Goal: Task Accomplishment & Management: Manage account settings

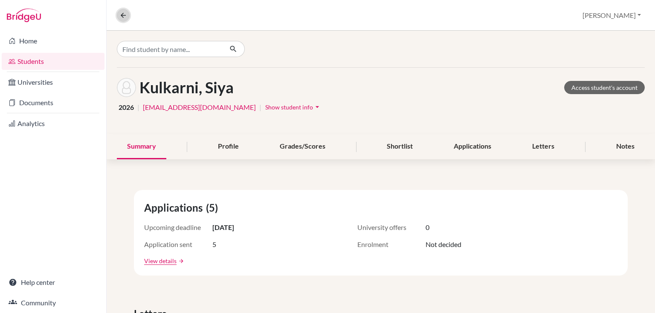
click at [122, 14] on icon at bounding box center [123, 16] width 8 height 8
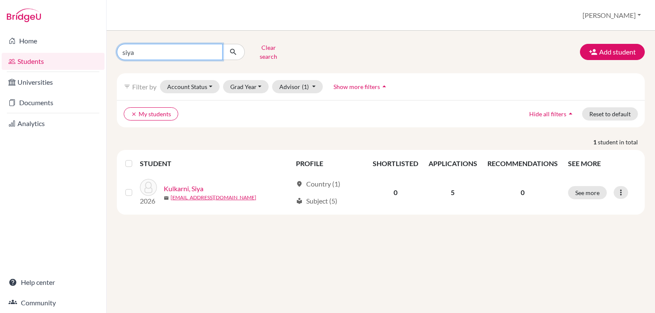
drag, startPoint x: 116, startPoint y: 53, endPoint x: 14, endPoint y: 73, distance: 104.3
click at [20, 71] on div "Home Students Universities Documents Analytics Help center Community Students o…" at bounding box center [327, 156] width 655 height 313
type input "mia"
click button "submit" at bounding box center [233, 52] width 23 height 16
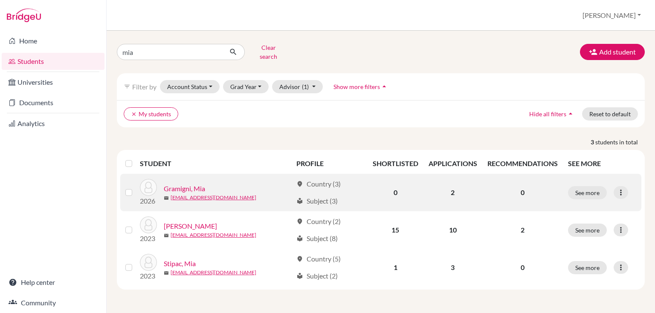
click at [175, 184] on link "Gramigni, Mia" at bounding box center [184, 189] width 41 height 10
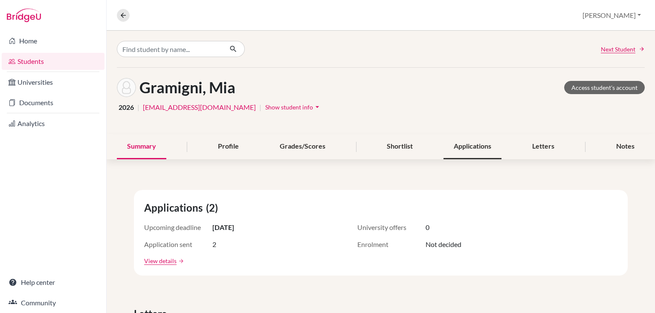
click at [452, 147] on div "Applications" at bounding box center [473, 146] width 58 height 25
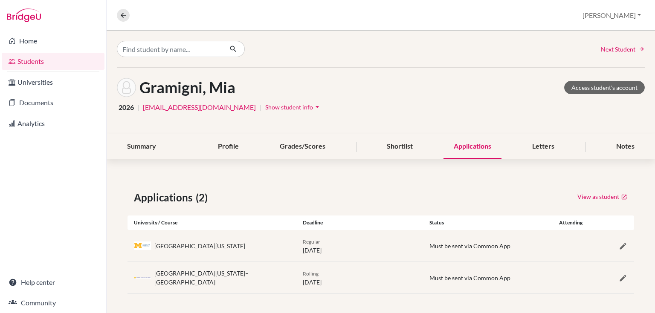
scroll to position [0, 0]
click at [406, 146] on div "Shortlist" at bounding box center [400, 146] width 46 height 25
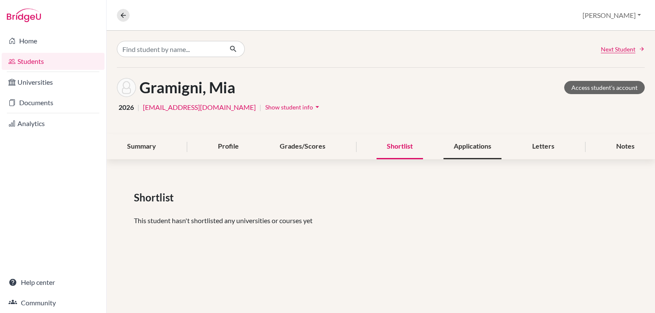
click at [446, 152] on div "Applications" at bounding box center [473, 146] width 58 height 25
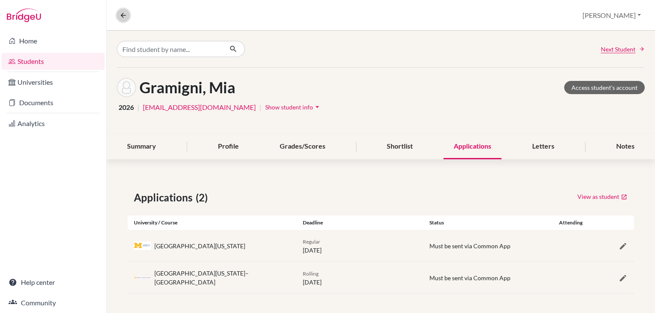
click at [123, 18] on icon at bounding box center [123, 16] width 8 height 8
click at [123, 13] on icon at bounding box center [123, 16] width 8 height 8
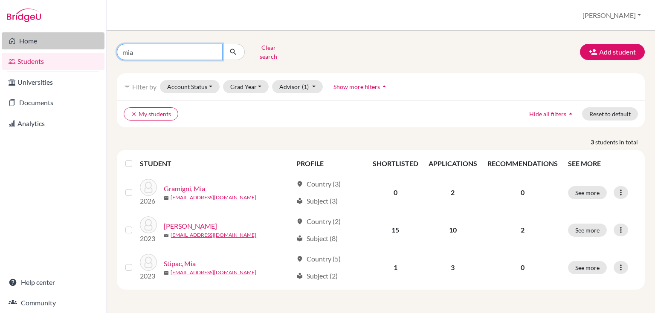
drag, startPoint x: 111, startPoint y: 44, endPoint x: 72, endPoint y: 39, distance: 38.7
click at [75, 41] on div "Home Students Universities Documents Analytics Help center Community Students o…" at bounding box center [327, 156] width 655 height 313
type input "rohan"
click button "submit" at bounding box center [233, 52] width 23 height 16
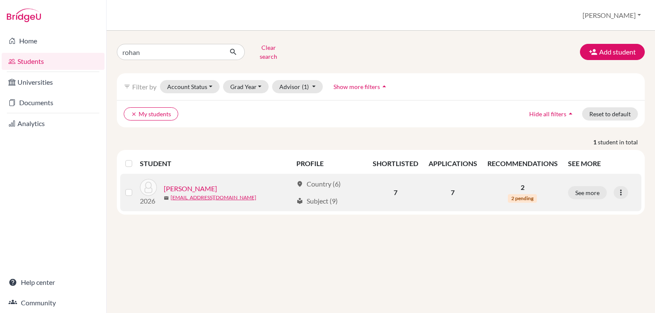
click at [189, 184] on link "Parasramka, Rohan" at bounding box center [190, 189] width 53 height 10
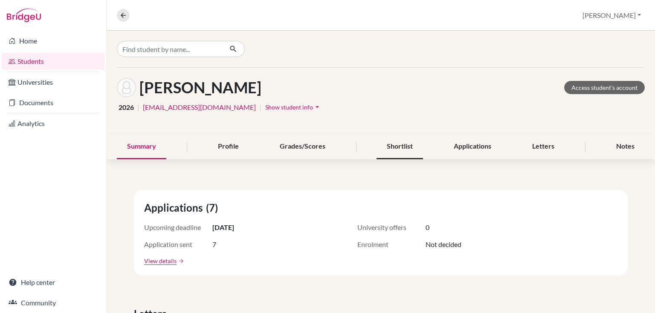
click at [380, 148] on div "Shortlist" at bounding box center [400, 146] width 46 height 25
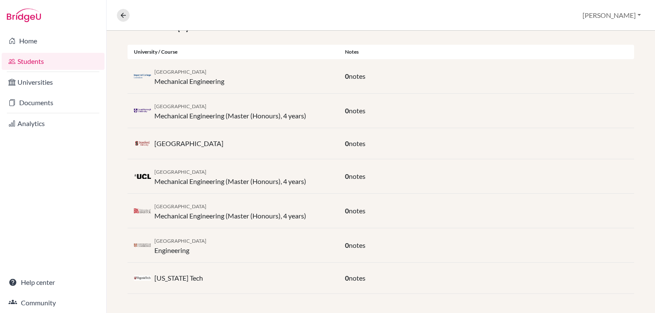
scroll to position [0, 0]
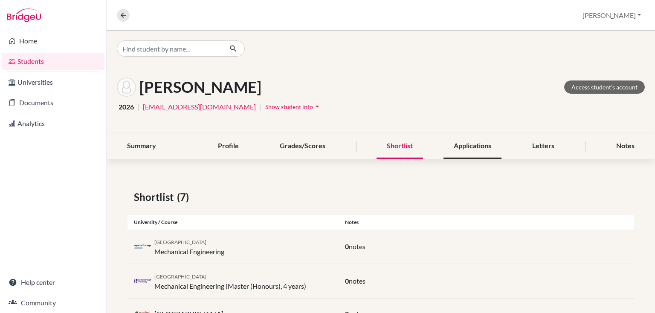
click at [467, 142] on div "Applications" at bounding box center [473, 146] width 58 height 25
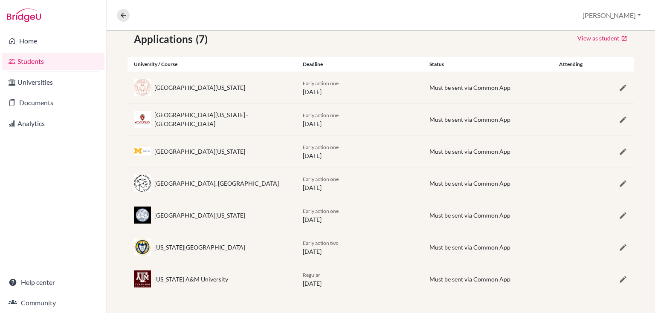
scroll to position [160, 0]
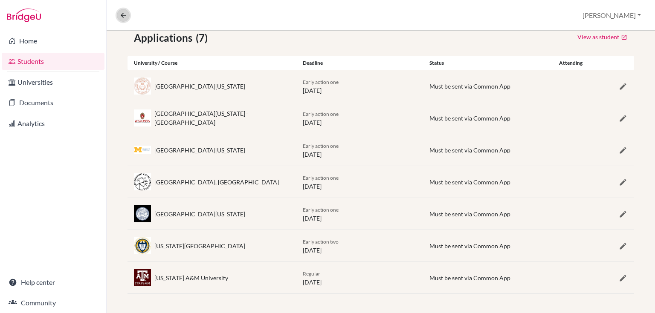
click at [122, 15] on icon at bounding box center [123, 16] width 8 height 8
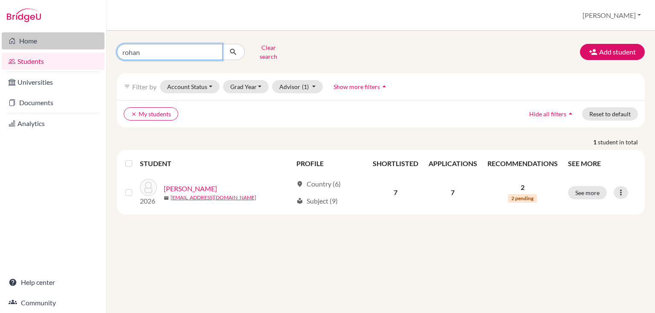
drag, startPoint x: 149, startPoint y: 49, endPoint x: 34, endPoint y: 39, distance: 115.9
click at [51, 45] on div "Home Students Universities Documents Analytics Help center Community Students o…" at bounding box center [327, 156] width 655 height 313
type input "shrey"
click button "submit" at bounding box center [233, 52] width 23 height 16
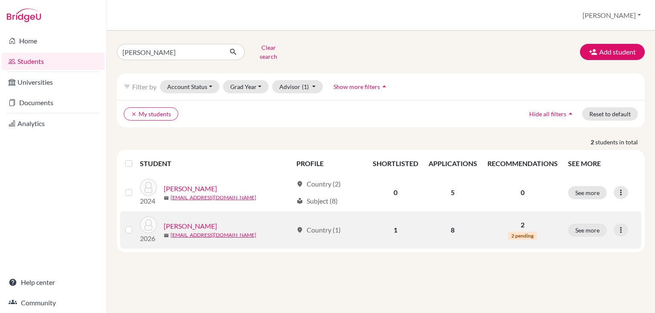
click at [183, 221] on link "Nautiyal, Shrey" at bounding box center [190, 226] width 53 height 10
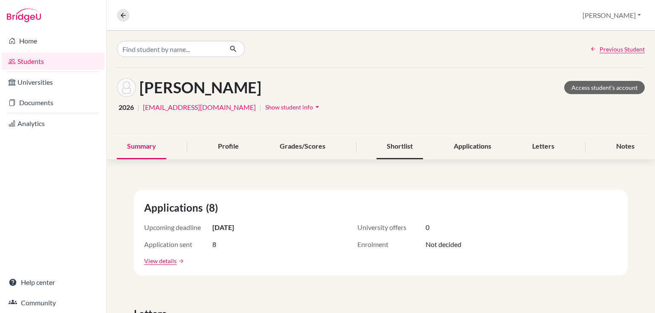
click at [403, 149] on div "Shortlist" at bounding box center [400, 146] width 46 height 25
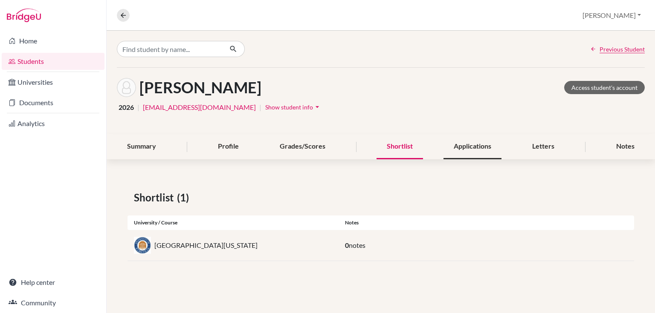
click at [453, 147] on div "Applications" at bounding box center [473, 146] width 58 height 25
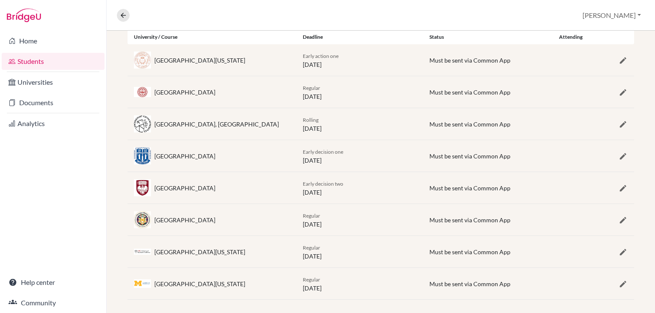
scroll to position [192, 0]
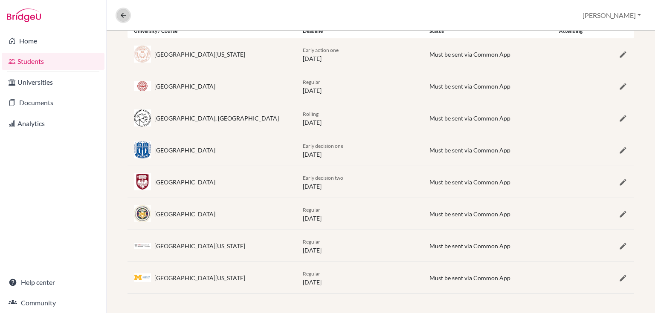
click at [125, 17] on icon at bounding box center [123, 16] width 8 height 8
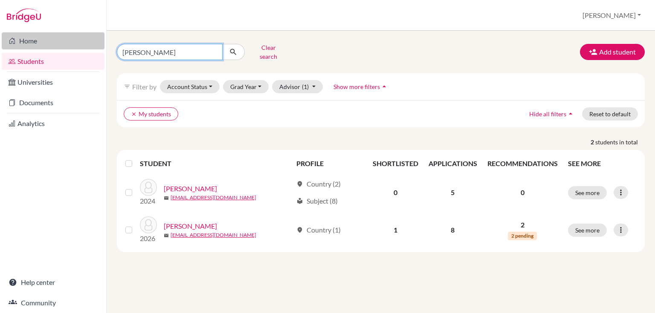
drag, startPoint x: 142, startPoint y: 52, endPoint x: 45, endPoint y: 47, distance: 97.3
click at [55, 50] on div "Home Students Universities Documents Analytics Help center Community Students o…" at bounding box center [327, 156] width 655 height 313
type input "isabela"
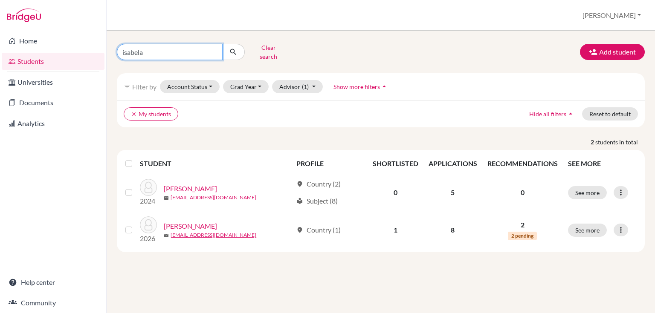
click button "submit" at bounding box center [233, 52] width 23 height 16
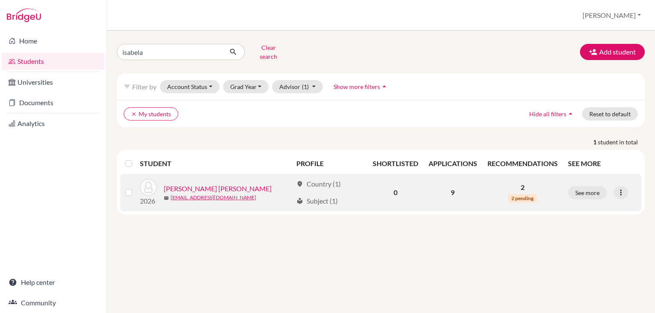
click at [200, 184] on link "[PERSON_NAME] [PERSON_NAME]" at bounding box center [218, 189] width 108 height 10
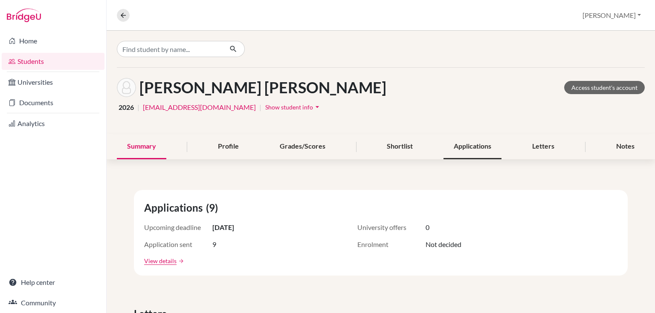
click at [472, 144] on div "Applications" at bounding box center [473, 146] width 58 height 25
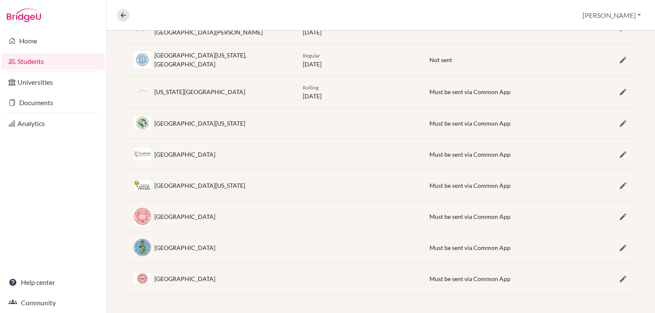
scroll to position [48, 0]
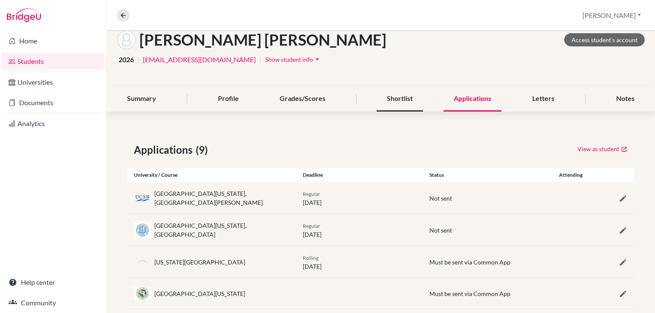
click at [397, 96] on div "Shortlist" at bounding box center [400, 99] width 46 height 25
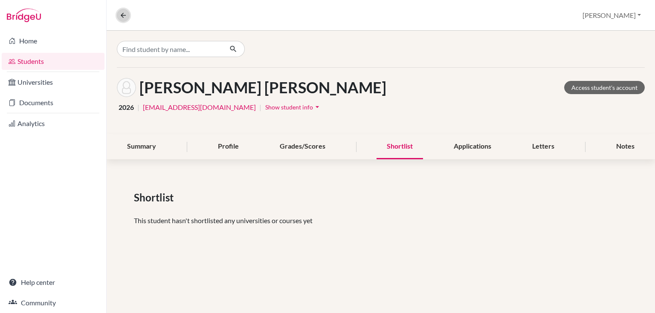
click at [120, 16] on icon at bounding box center [123, 16] width 8 height 8
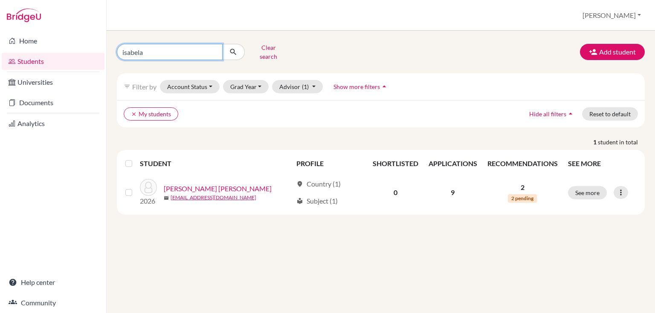
drag, startPoint x: 149, startPoint y: 53, endPoint x: 82, endPoint y: 49, distance: 67.1
click at [84, 49] on div "Home Students Universities Documents Analytics Help center Community Students o…" at bounding box center [327, 156] width 655 height 313
type input "cinar"
click button "submit" at bounding box center [233, 52] width 23 height 16
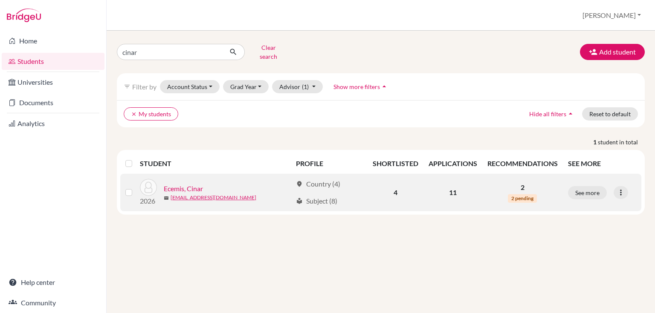
drag, startPoint x: 180, startPoint y: 183, endPoint x: 184, endPoint y: 180, distance: 5.2
click at [179, 184] on link "Ecemis, Cinar" at bounding box center [183, 189] width 39 height 10
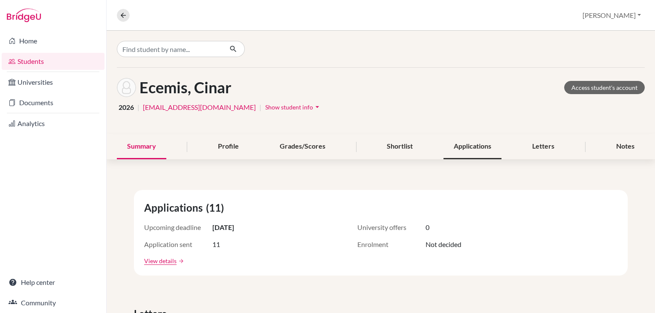
click at [476, 148] on div "Applications" at bounding box center [473, 146] width 58 height 25
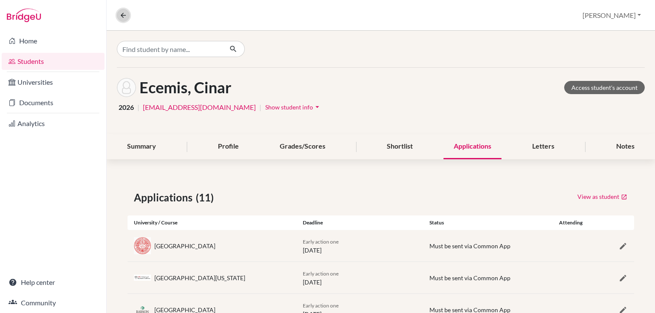
click at [119, 15] on button at bounding box center [123, 15] width 13 height 13
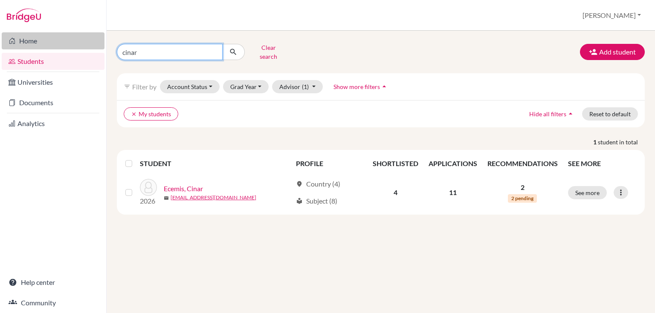
drag, startPoint x: 140, startPoint y: 49, endPoint x: 78, endPoint y: 43, distance: 62.6
click at [84, 43] on div "Home Students Universities Documents Analytics Help center Community Students o…" at bounding box center [327, 156] width 655 height 313
type input "aryan"
click button "submit" at bounding box center [233, 52] width 23 height 16
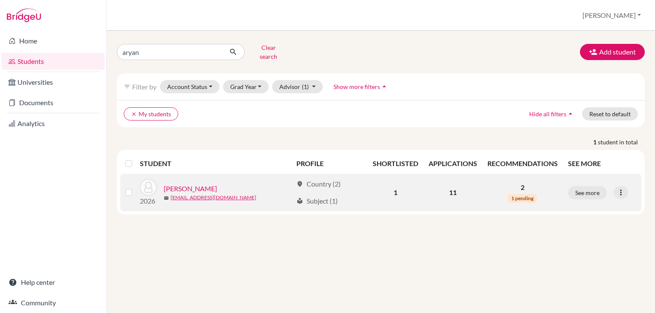
drag, startPoint x: 213, startPoint y: 180, endPoint x: 253, endPoint y: 168, distance: 42.2
click at [212, 184] on link "Wadhwani, Aryan" at bounding box center [190, 189] width 53 height 10
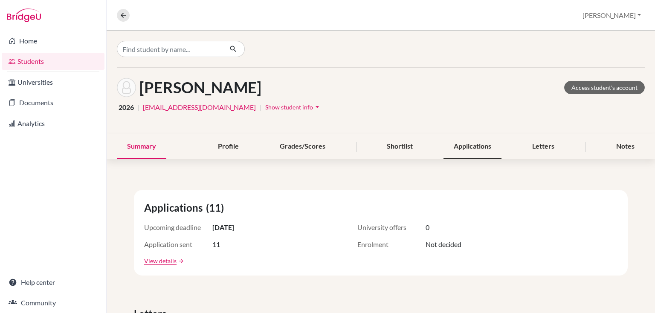
click at [465, 150] on div "Applications" at bounding box center [473, 146] width 58 height 25
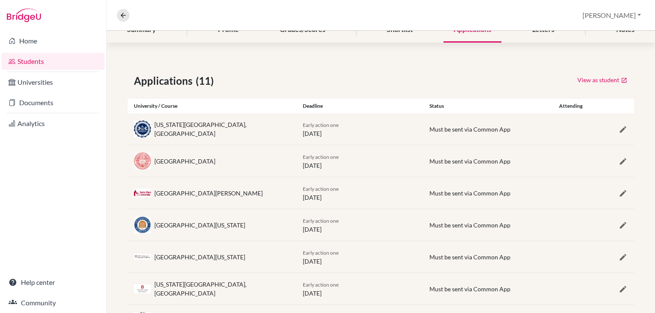
scroll to position [14, 0]
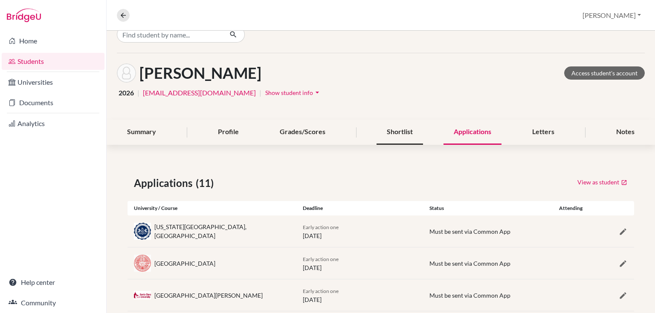
click at [393, 130] on div "Shortlist" at bounding box center [400, 132] width 46 height 25
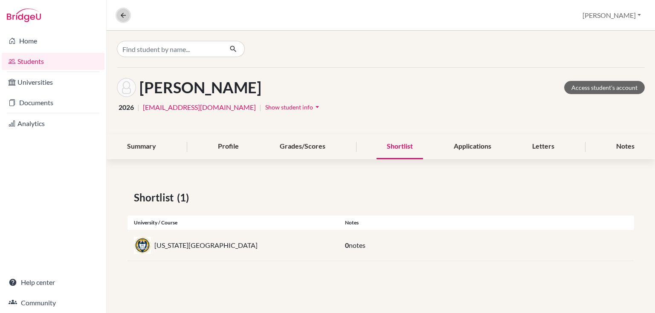
click at [120, 14] on icon at bounding box center [123, 16] width 8 height 8
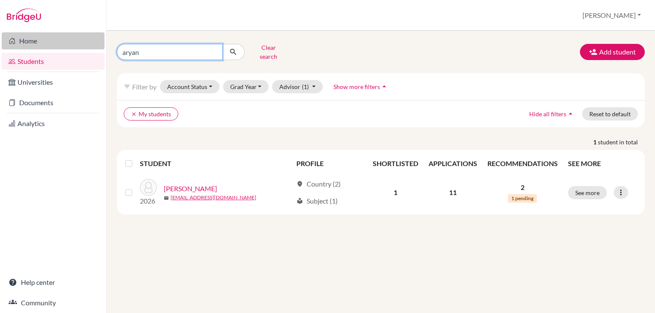
drag, startPoint x: 148, startPoint y: 53, endPoint x: 61, endPoint y: 38, distance: 87.9
click at [64, 38] on div "Home Students Universities Documents Analytics Help center Community Students o…" at bounding box center [327, 156] width 655 height 313
type input "mia"
click button "submit" at bounding box center [233, 52] width 23 height 16
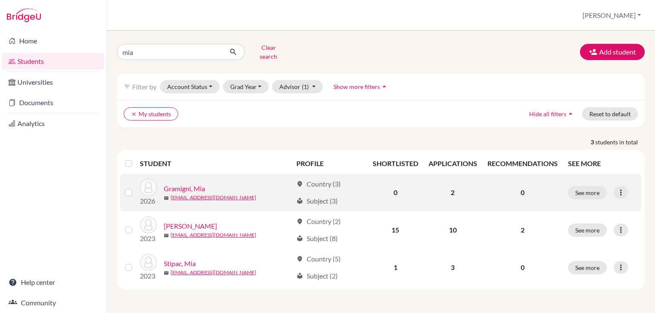
click at [177, 184] on link "Gramigni, Mia" at bounding box center [184, 189] width 41 height 10
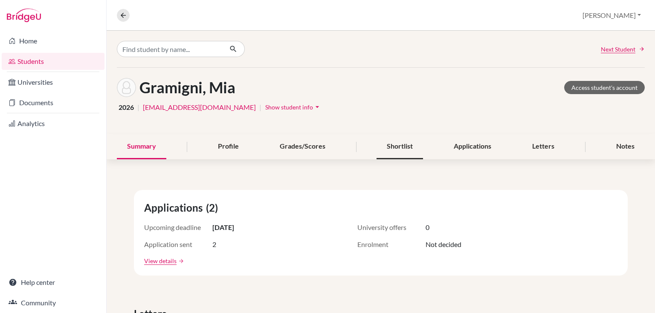
click at [413, 145] on div "Shortlist" at bounding box center [400, 146] width 46 height 25
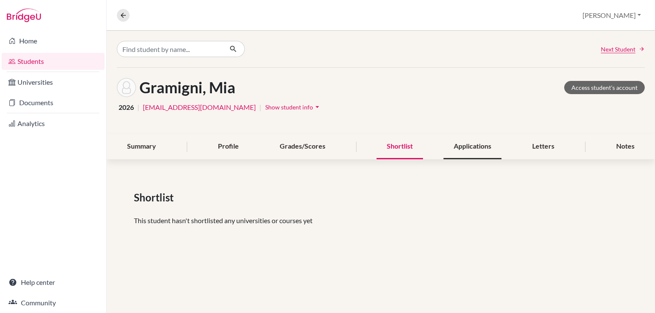
click at [454, 152] on div "Applications" at bounding box center [473, 146] width 58 height 25
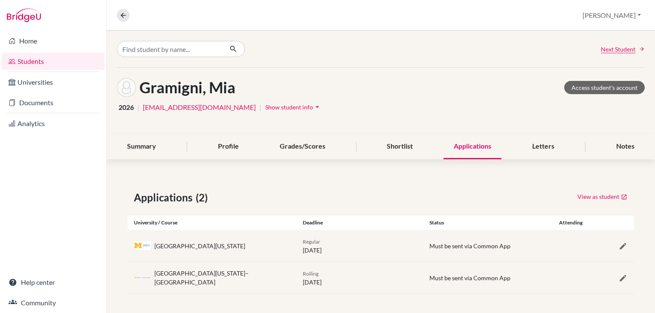
scroll to position [0, 0]
click at [124, 9] on button at bounding box center [123, 15] width 13 height 13
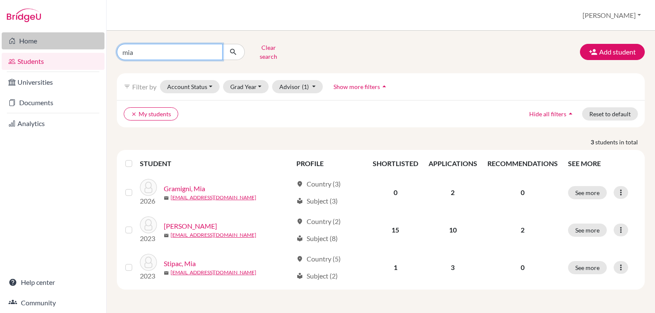
drag, startPoint x: 139, startPoint y: 46, endPoint x: 88, endPoint y: 39, distance: 51.7
click at [90, 39] on div "Home Students Universities Documents Analytics Help center Community Students o…" at bounding box center [327, 156] width 655 height 313
type input "nico"
click button "submit" at bounding box center [233, 52] width 23 height 16
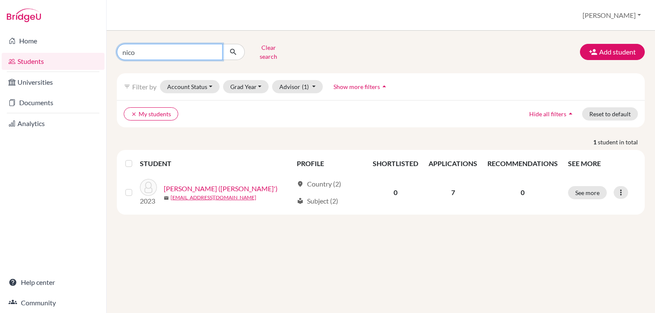
drag, startPoint x: 138, startPoint y: 54, endPoint x: 107, endPoint y: 54, distance: 30.7
click at [107, 54] on div "nico Clear search Add student filter_list Filter by Account Status Active accou…" at bounding box center [381, 172] width 548 height 283
type input "[PERSON_NAME]"
click button "submit" at bounding box center [233, 52] width 23 height 16
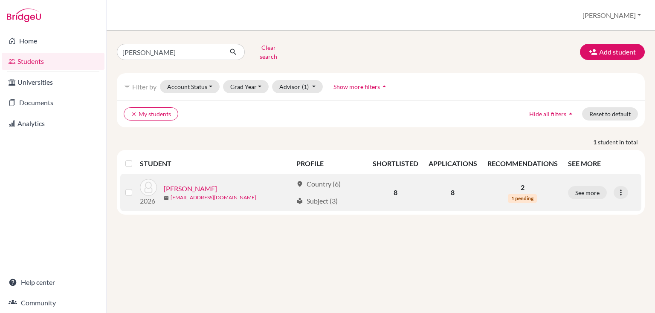
click at [183, 184] on link "[PERSON_NAME]" at bounding box center [190, 189] width 53 height 10
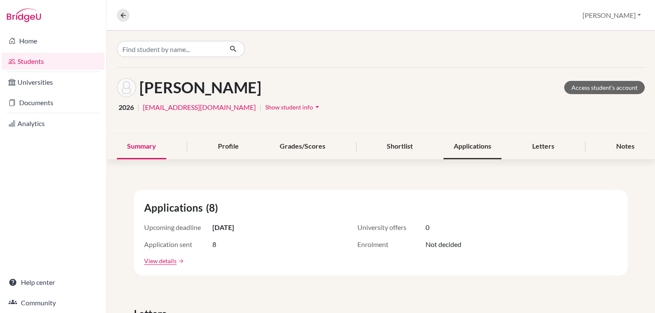
click at [467, 151] on div "Applications" at bounding box center [473, 146] width 58 height 25
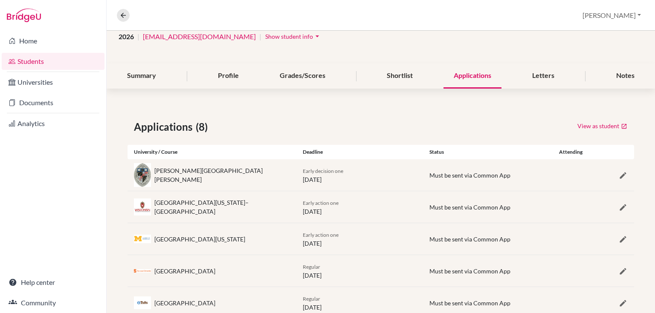
scroll to position [21, 0]
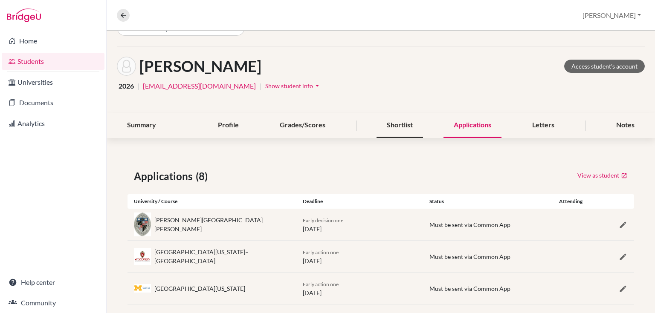
click at [388, 124] on div "Shortlist" at bounding box center [400, 125] width 46 height 25
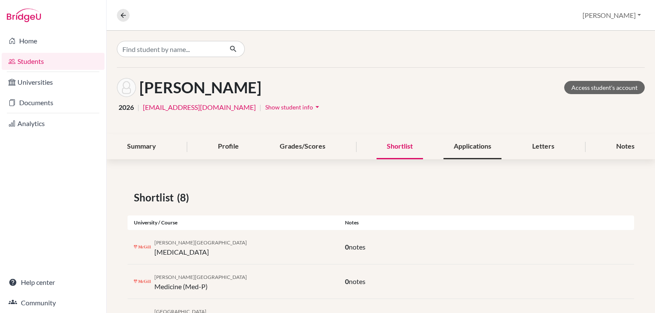
click at [445, 148] on div "Applications" at bounding box center [473, 146] width 58 height 25
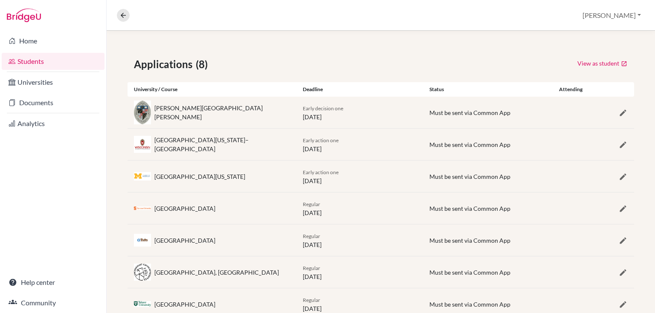
scroll to position [136, 0]
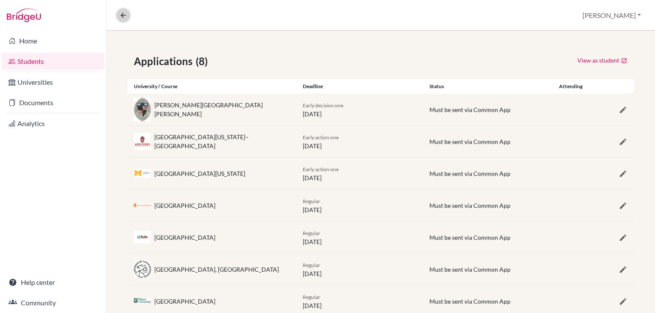
click at [126, 12] on icon at bounding box center [123, 16] width 8 height 8
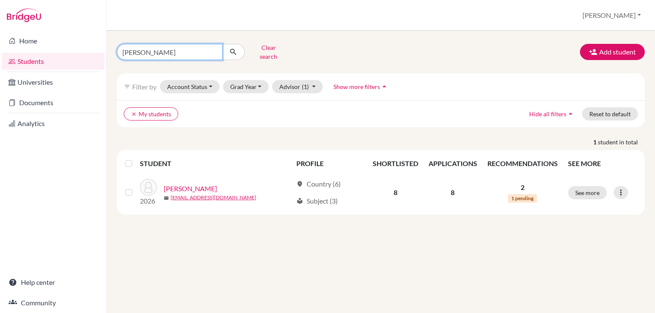
drag, startPoint x: 144, startPoint y: 49, endPoint x: 96, endPoint y: 52, distance: 48.7
click at [96, 52] on div "Home Students Universities Documents Analytics Help center Community Students o…" at bounding box center [327, 156] width 655 height 313
type input "mia"
click button "submit" at bounding box center [233, 52] width 23 height 16
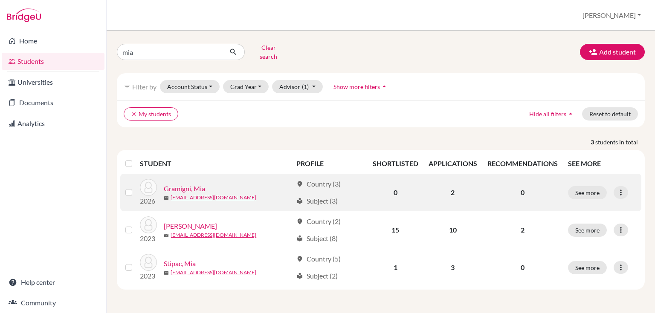
click at [188, 184] on link "Gramigni, Mia" at bounding box center [184, 189] width 41 height 10
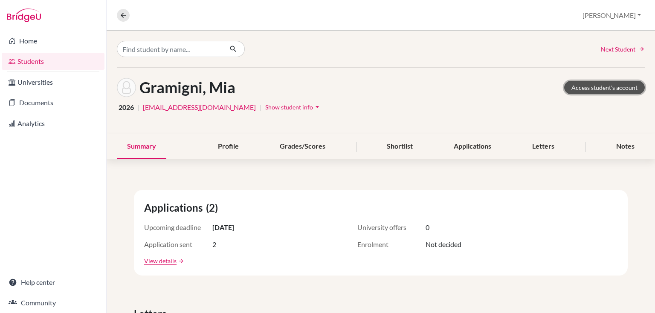
click at [579, 90] on link "Access student's account" at bounding box center [604, 87] width 81 height 13
click at [528, 147] on div "Letters" at bounding box center [543, 146] width 43 height 25
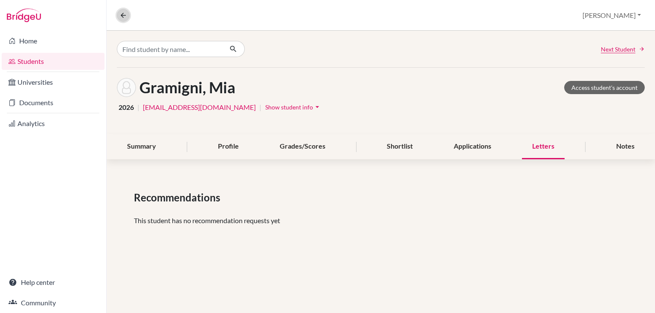
click at [118, 15] on button at bounding box center [123, 15] width 13 height 13
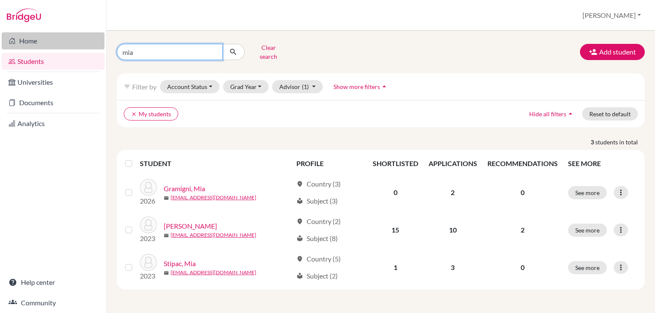
drag, startPoint x: 128, startPoint y: 48, endPoint x: 68, endPoint y: 45, distance: 59.4
click at [75, 44] on div "Home Students Universities Documents Analytics Help center Community Students o…" at bounding box center [327, 156] width 655 height 313
type input "[PERSON_NAME]"
click button "submit" at bounding box center [233, 52] width 23 height 16
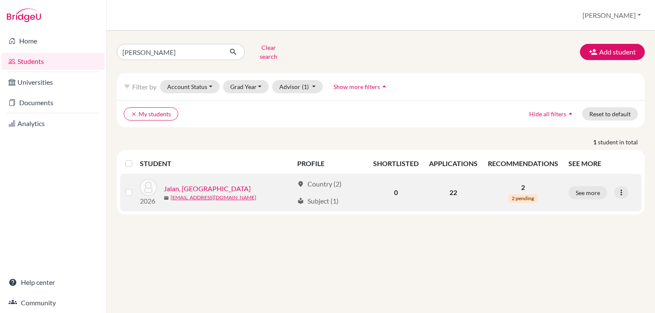
click at [194, 184] on link "Jalan, [GEOGRAPHIC_DATA]" at bounding box center [207, 189] width 87 height 10
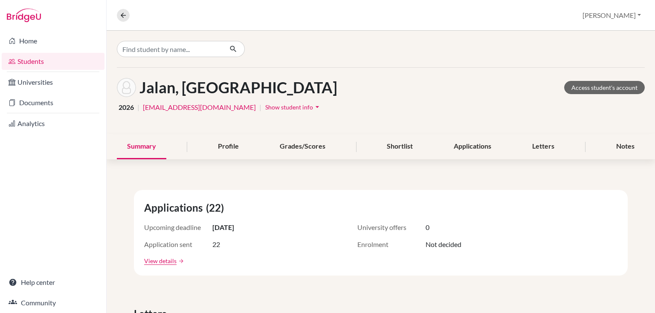
click at [513, 137] on div "Summary Profile Grades/Scores Shortlist Applications Letters Notes" at bounding box center [381, 146] width 528 height 25
click at [536, 148] on div "Letters" at bounding box center [543, 146] width 43 height 25
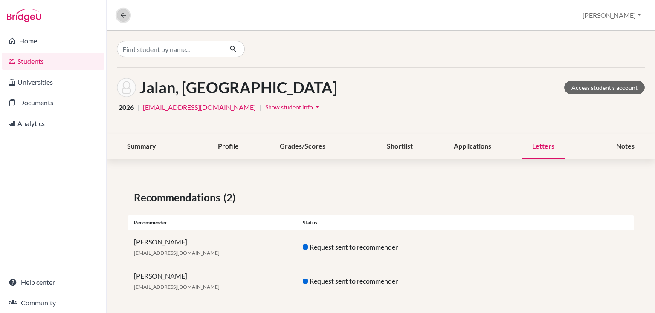
click at [121, 13] on icon at bounding box center [123, 16] width 8 height 8
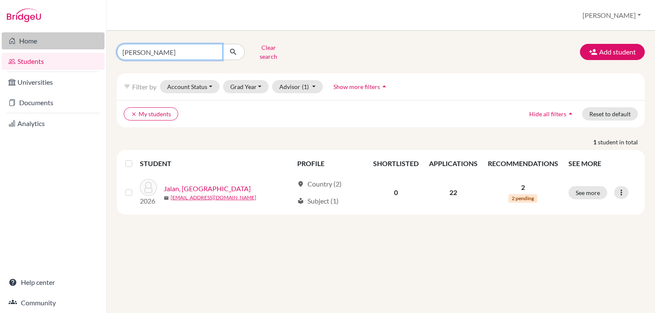
drag, startPoint x: 156, startPoint y: 52, endPoint x: 90, endPoint y: 36, distance: 68.1
click at [90, 36] on div "Home Students Universities Documents Analytics Help center Community Students o…" at bounding box center [327, 156] width 655 height 313
type input "[PERSON_NAME]"
click button "submit" at bounding box center [233, 52] width 23 height 16
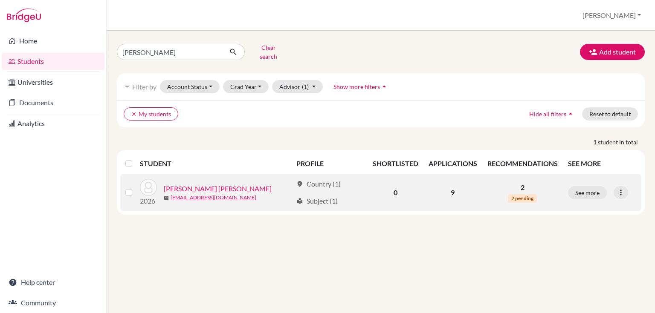
click at [195, 184] on link "[PERSON_NAME] [PERSON_NAME]" at bounding box center [218, 189] width 108 height 10
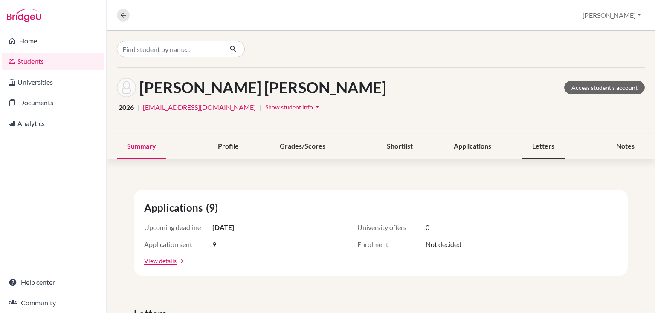
click at [523, 149] on div "Letters" at bounding box center [543, 146] width 43 height 25
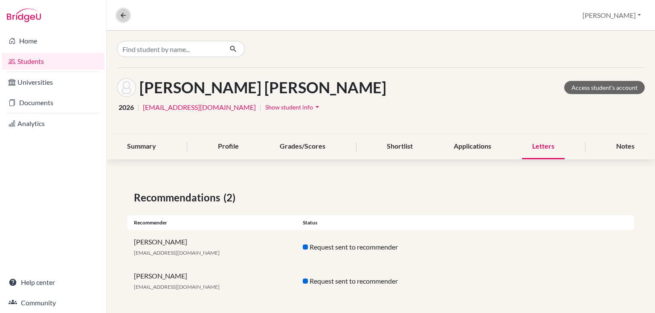
click at [126, 16] on icon at bounding box center [123, 16] width 8 height 8
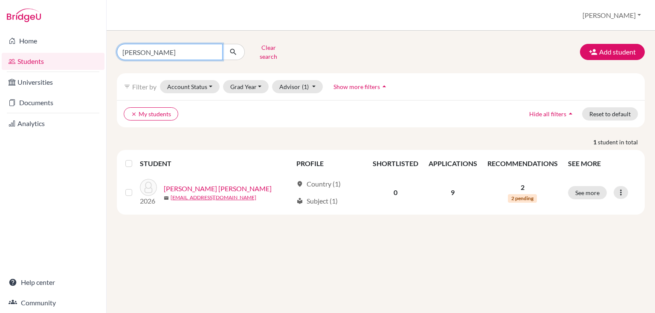
drag, startPoint x: 144, startPoint y: 51, endPoint x: 77, endPoint y: 49, distance: 66.5
click at [77, 49] on div "Home Students Universities Documents Analytics Help center Community Students o…" at bounding box center [327, 156] width 655 height 313
type input "sebastain"
click button "submit" at bounding box center [233, 52] width 23 height 16
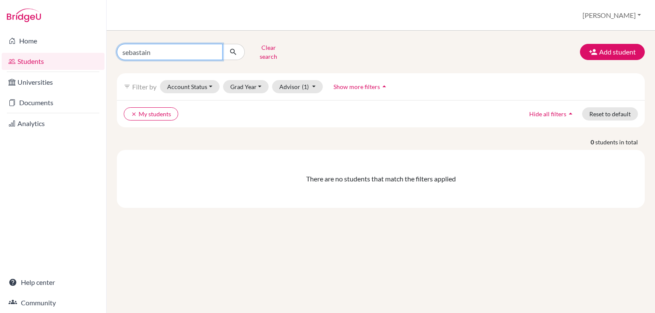
click at [159, 51] on input "sebastain" at bounding box center [170, 52] width 106 height 16
type input "[PERSON_NAME]"
click button "submit" at bounding box center [233, 52] width 23 height 16
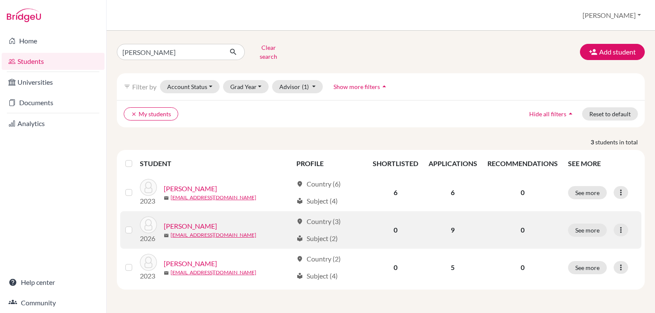
click at [180, 221] on link "[PERSON_NAME]" at bounding box center [190, 226] width 53 height 10
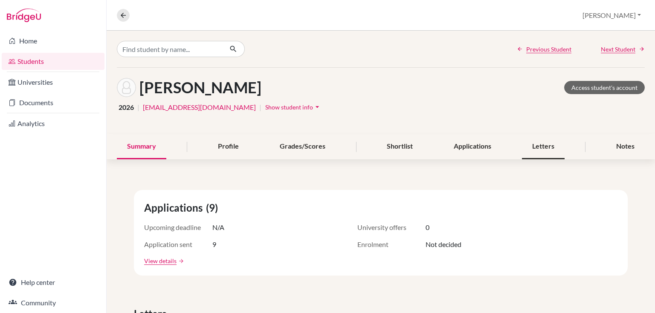
click at [532, 150] on div "Letters" at bounding box center [543, 146] width 43 height 25
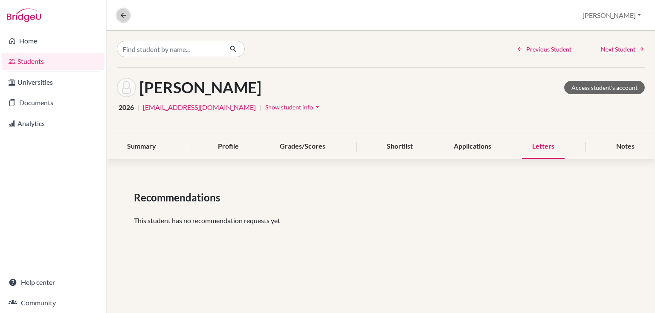
click at [121, 16] on icon at bounding box center [123, 16] width 8 height 8
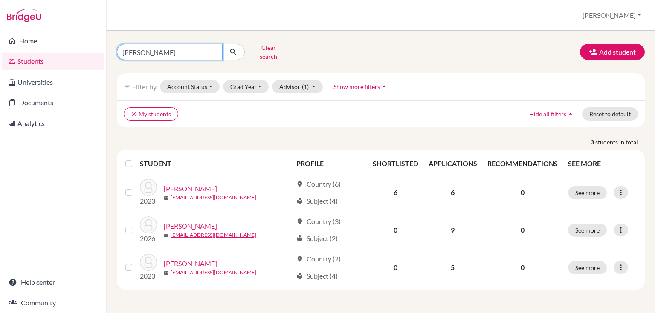
drag, startPoint x: 167, startPoint y: 50, endPoint x: 116, endPoint y: 53, distance: 50.8
click at [117, 53] on div "[PERSON_NAME]" at bounding box center [181, 52] width 128 height 16
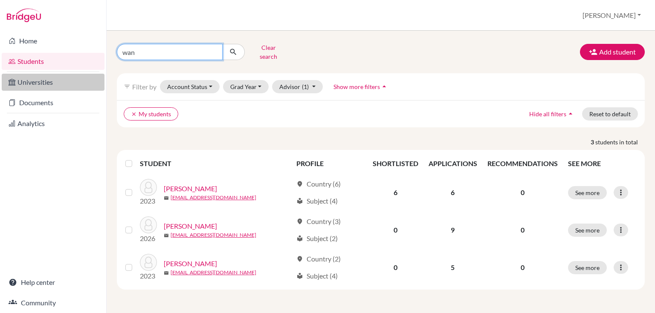
type input "[PERSON_NAME]"
click button "submit" at bounding box center [233, 52] width 23 height 16
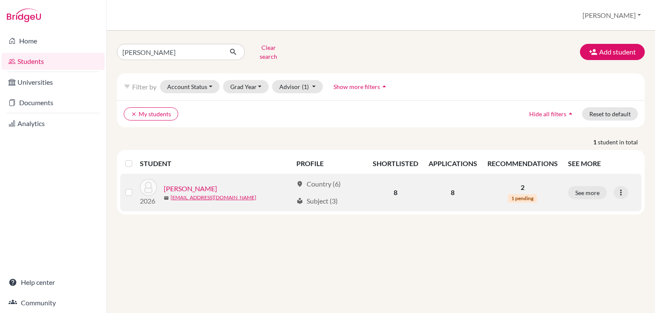
click at [193, 184] on link "[PERSON_NAME]" at bounding box center [190, 189] width 53 height 10
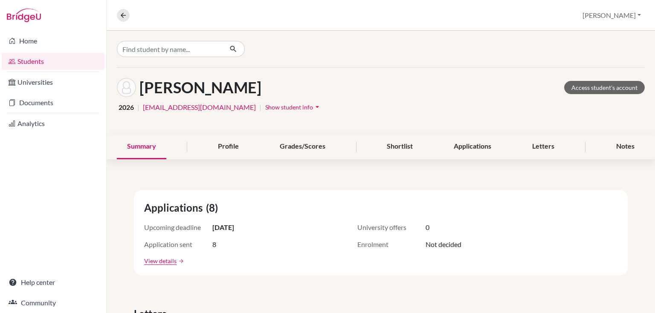
click at [501, 146] on div "Summary Profile Grades/Scores Shortlist Applications Letters Notes" at bounding box center [381, 146] width 528 height 25
click at [491, 147] on div "Applications" at bounding box center [473, 146] width 58 height 25
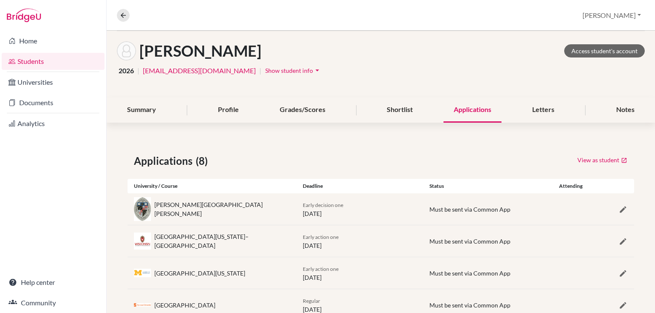
scroll to position [34, 0]
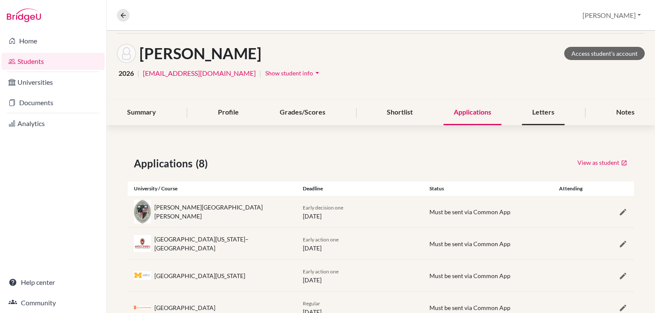
click at [532, 113] on div "Letters" at bounding box center [543, 112] width 43 height 25
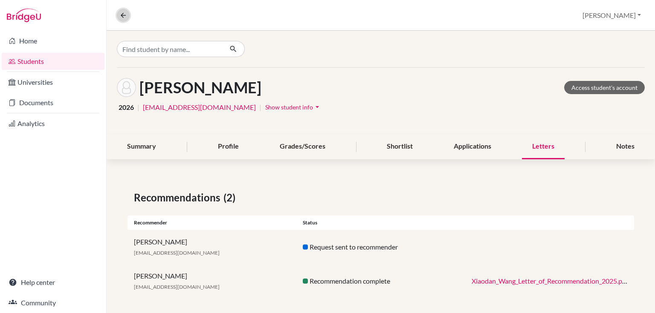
click at [122, 12] on icon at bounding box center [123, 16] width 8 height 8
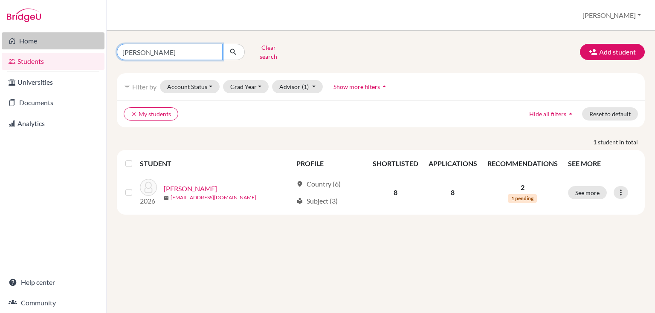
drag, startPoint x: 144, startPoint y: 50, endPoint x: 38, endPoint y: 48, distance: 106.6
click at [38, 48] on div "Home Students Universities Documents Analytics Help center Community Students o…" at bounding box center [327, 156] width 655 height 313
type input "[PERSON_NAME]"
click button "submit" at bounding box center [233, 52] width 23 height 16
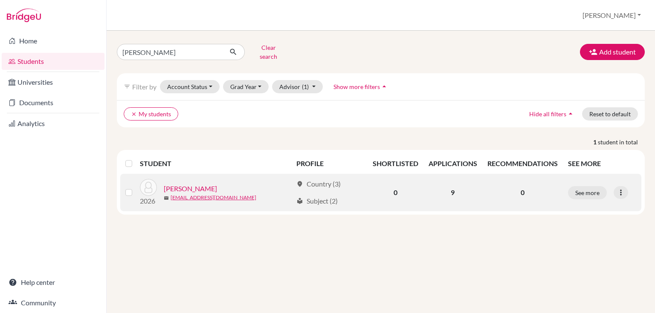
click at [189, 184] on link "[PERSON_NAME]" at bounding box center [190, 189] width 53 height 10
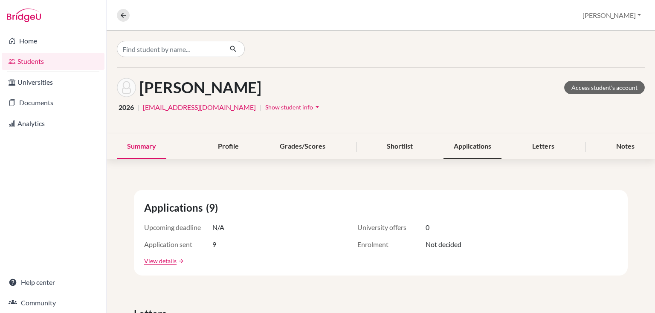
click at [471, 156] on div "Applications" at bounding box center [473, 146] width 58 height 25
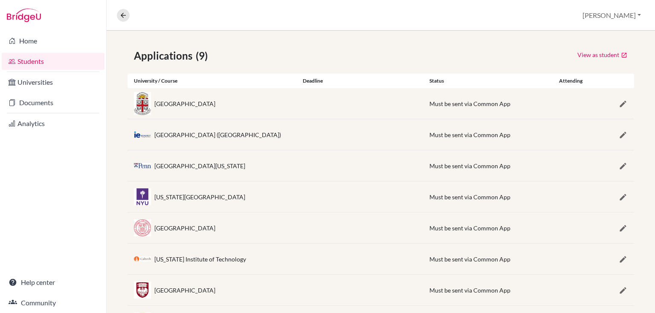
scroll to position [46, 0]
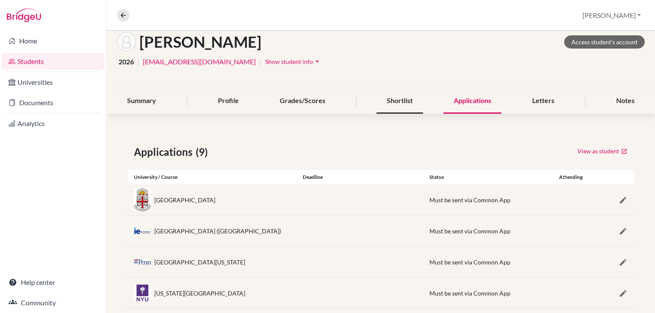
click at [412, 102] on div "Shortlist" at bounding box center [400, 101] width 46 height 25
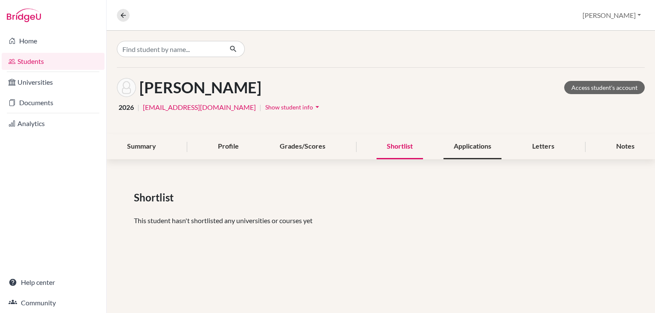
click at [463, 139] on div "Applications" at bounding box center [473, 146] width 58 height 25
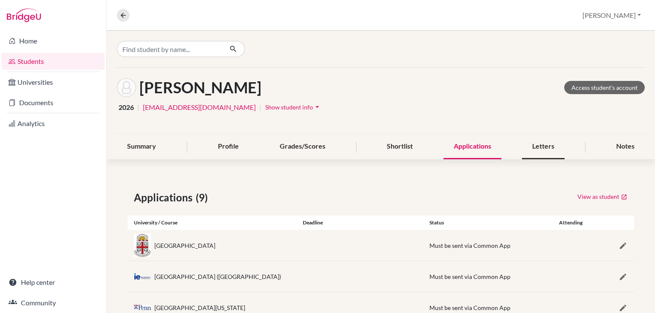
click at [545, 136] on div "Letters" at bounding box center [543, 146] width 43 height 25
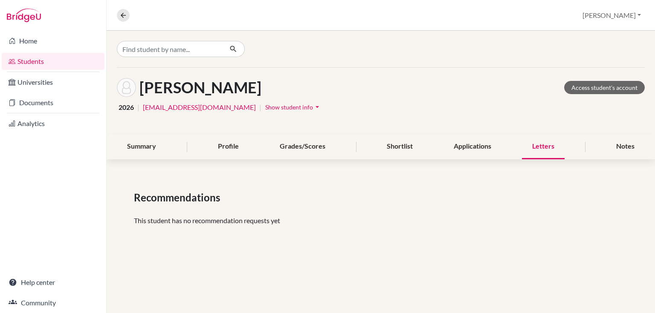
drag, startPoint x: 473, startPoint y: 151, endPoint x: 429, endPoint y: 152, distance: 43.9
click at [473, 151] on div "Applications" at bounding box center [473, 146] width 58 height 25
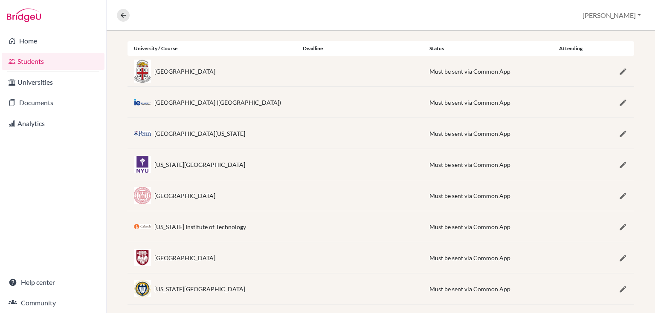
scroll to position [148, 0]
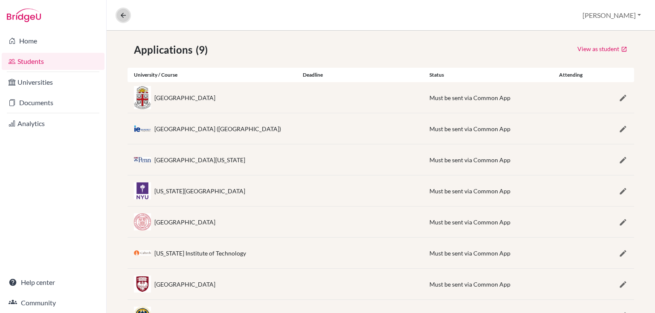
click at [125, 17] on icon at bounding box center [123, 16] width 8 height 8
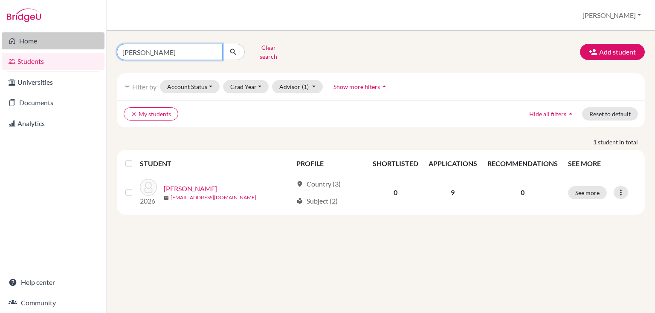
drag, startPoint x: 145, startPoint y: 49, endPoint x: 69, endPoint y: 44, distance: 76.1
click at [76, 47] on div "Home Students Universities Documents Analytics Help center Community Students o…" at bounding box center [327, 156] width 655 height 313
type input "siya"
click button "submit" at bounding box center [233, 52] width 23 height 16
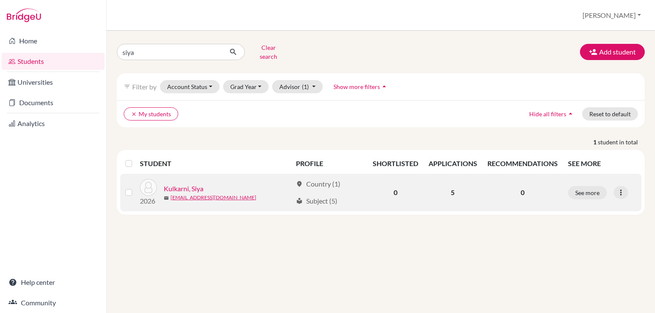
click at [182, 184] on link "Kulkarni, Siya" at bounding box center [184, 189] width 40 height 10
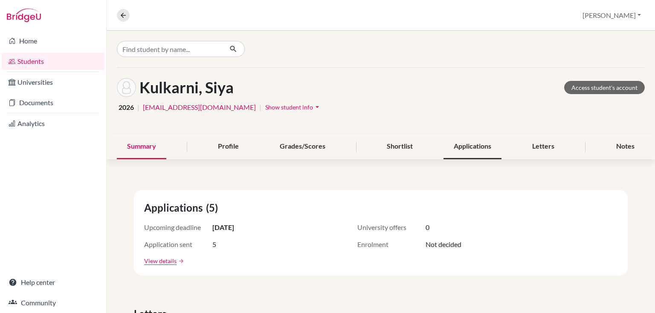
click at [469, 148] on div "Applications" at bounding box center [473, 146] width 58 height 25
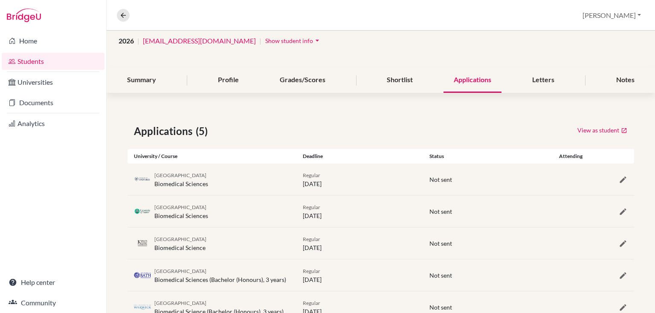
scroll to position [96, 0]
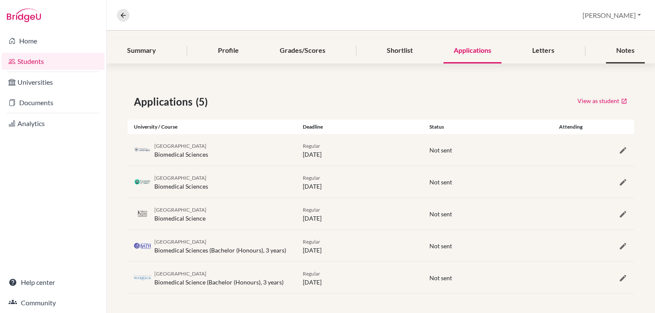
click at [614, 50] on div "Notes" at bounding box center [625, 50] width 39 height 25
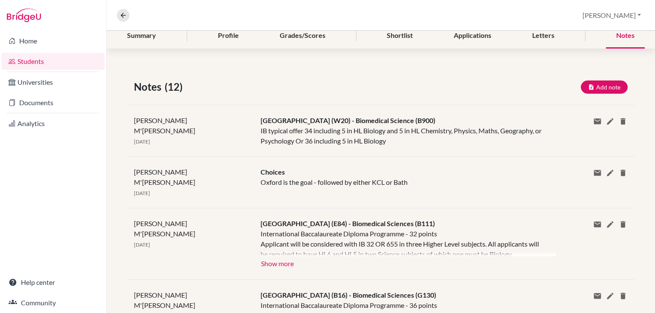
scroll to position [68, 0]
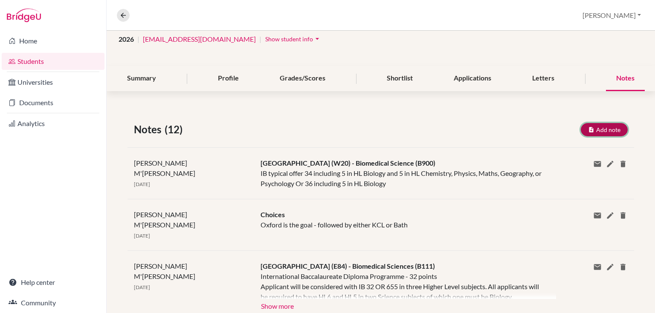
click at [589, 123] on button "Add note" at bounding box center [604, 129] width 47 height 13
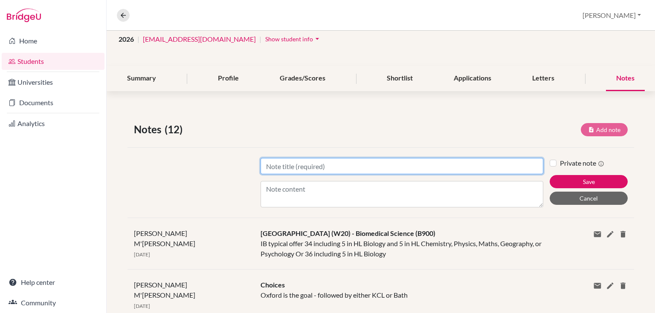
click at [278, 165] on input "Title" at bounding box center [402, 166] width 283 height 16
type input "UCAS Predicted"
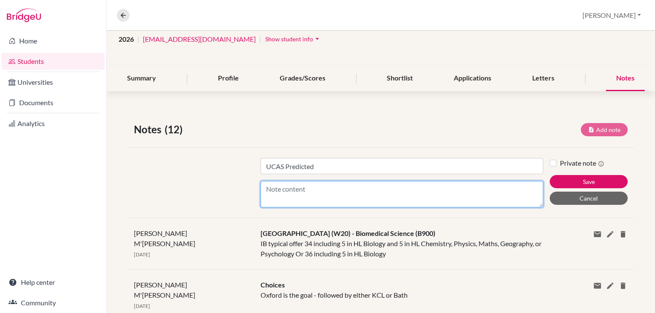
click at [278, 188] on textarea "Content" at bounding box center [402, 194] width 283 height 26
type textarea "42/45 - HL Bio - 7, Chem - 6, English Literature - 7."
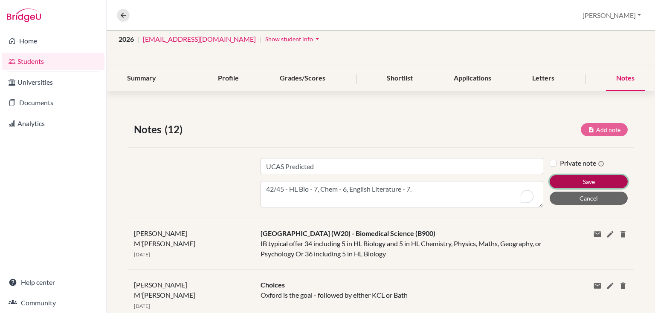
click at [560, 179] on button "Save" at bounding box center [589, 181] width 78 height 13
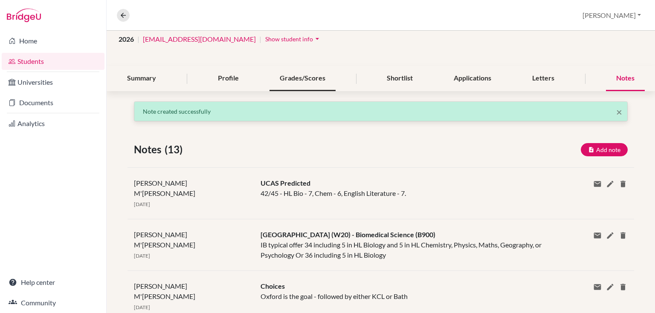
click at [283, 77] on div "Grades/Scores" at bounding box center [303, 78] width 66 height 25
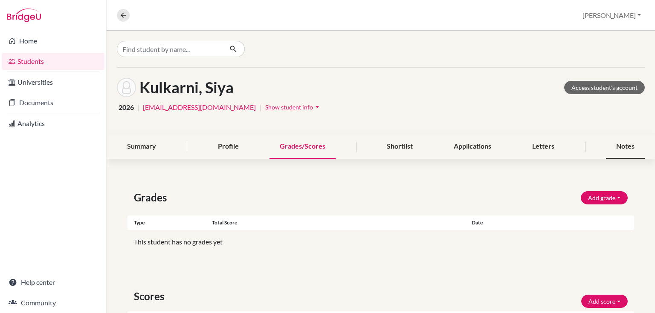
click at [616, 148] on div "Notes" at bounding box center [625, 146] width 39 height 25
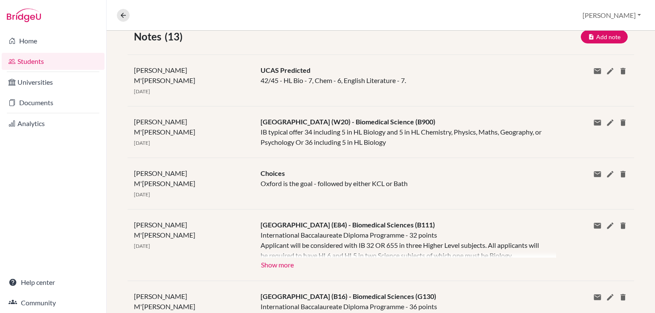
scroll to position [171, 0]
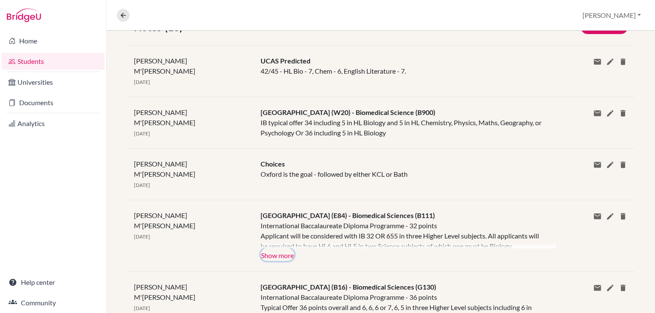
click at [289, 249] on button "Show more" at bounding box center [278, 255] width 34 height 13
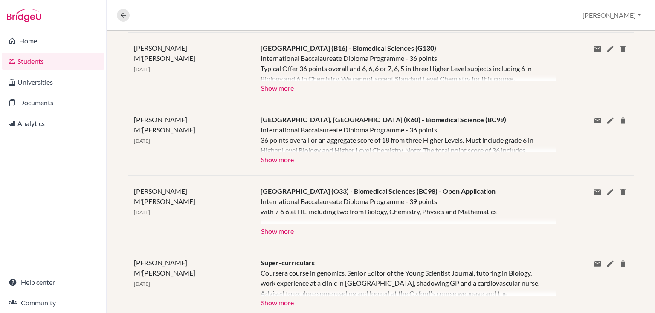
scroll to position [478, 0]
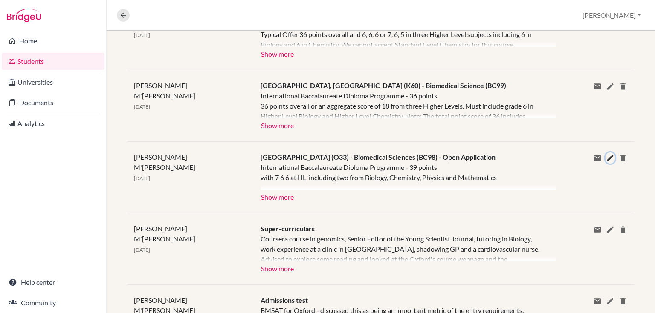
click at [606, 154] on icon at bounding box center [610, 158] width 9 height 9
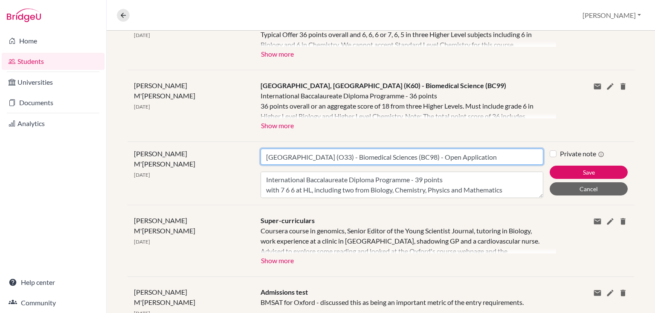
drag, startPoint x: 506, startPoint y: 136, endPoint x: 438, endPoint y: 136, distance: 67.4
click at [438, 149] on input "[GEOGRAPHIC_DATA] (O33) - Biomedical Sciences (BC98) - Open Application" at bounding box center [402, 157] width 283 height 16
type input "[GEOGRAPHIC_DATA] (O33) - Biomedical Sciences (BC98) - [GEOGRAPHIC_DATA]"
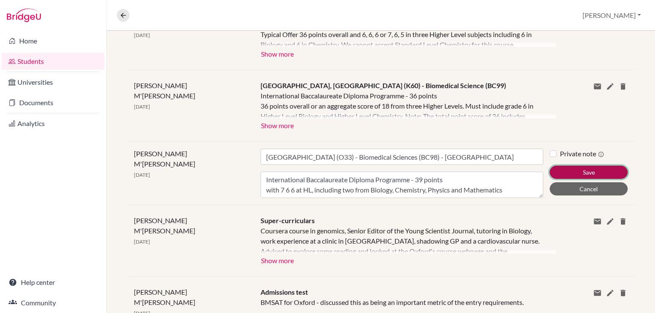
click at [551, 166] on button "Save" at bounding box center [589, 172] width 78 height 13
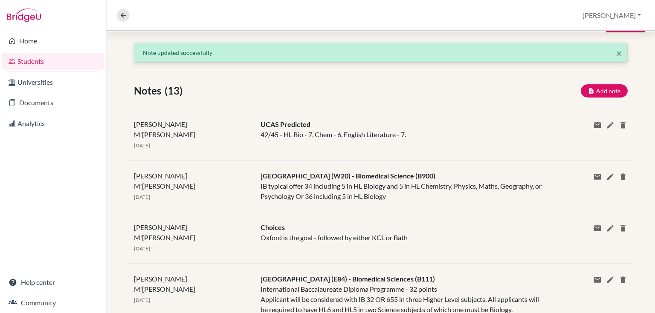
scroll to position [88, 0]
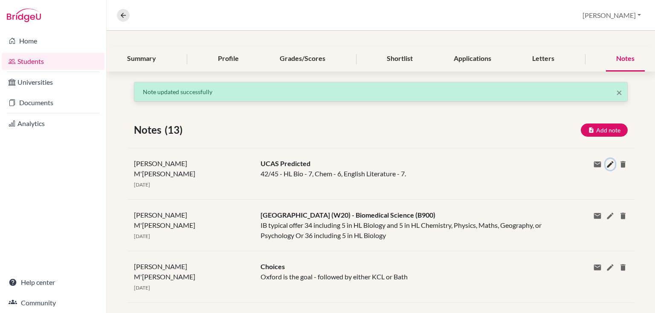
click at [606, 164] on icon at bounding box center [610, 164] width 9 height 9
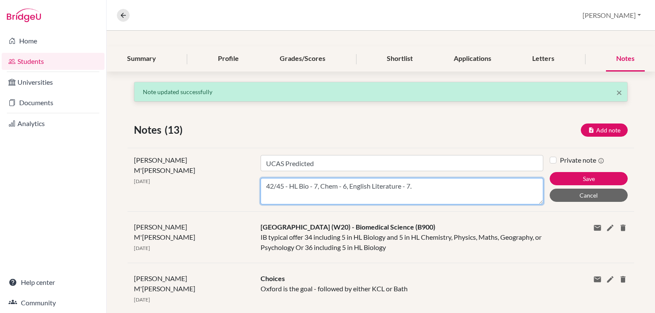
click at [459, 189] on textarea "42/45 - HL Bio - 7, Chem - 6, English Literature - 7." at bounding box center [402, 191] width 283 height 26
type textarea "42/45 - HL Bio - 7, Chem - 6, English Literature - 7 (20)"
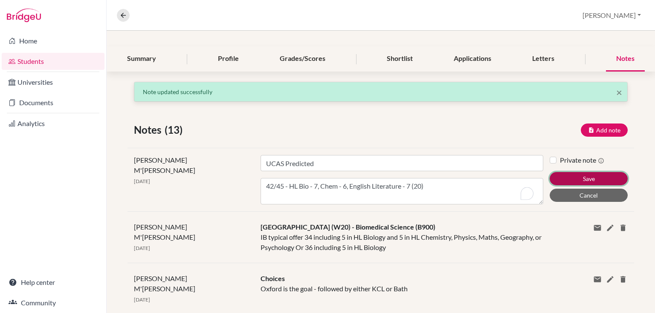
click at [563, 179] on button "Save" at bounding box center [589, 178] width 78 height 13
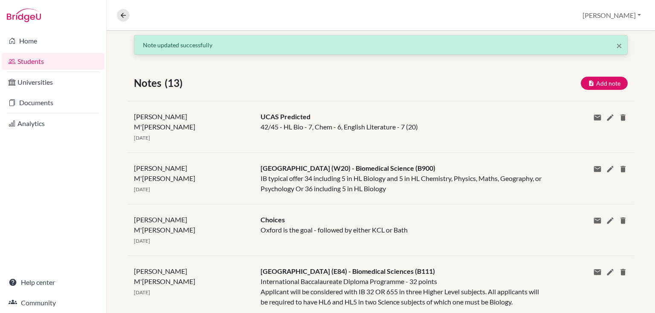
scroll to position [122, 0]
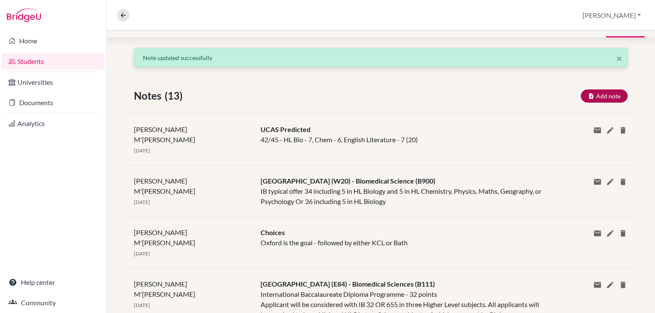
drag, startPoint x: 616, startPoint y: 87, endPoint x: 611, endPoint y: 93, distance: 7.5
click at [616, 88] on div "Notes (13) Add note" at bounding box center [381, 95] width 507 height 15
click at [610, 94] on button "Add note" at bounding box center [604, 96] width 47 height 13
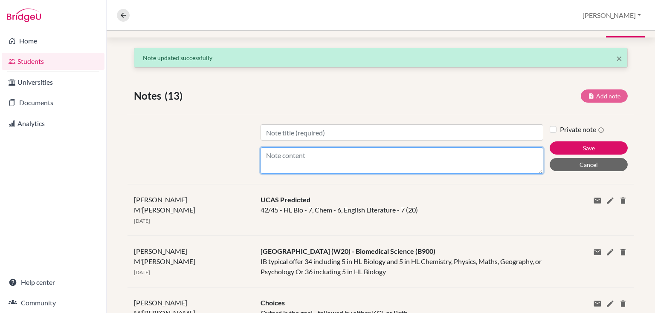
click at [280, 154] on textarea "Content" at bounding box center [402, 161] width 283 height 26
paste textarea "To explore about a sucessful use of the application of knowledge from my course…"
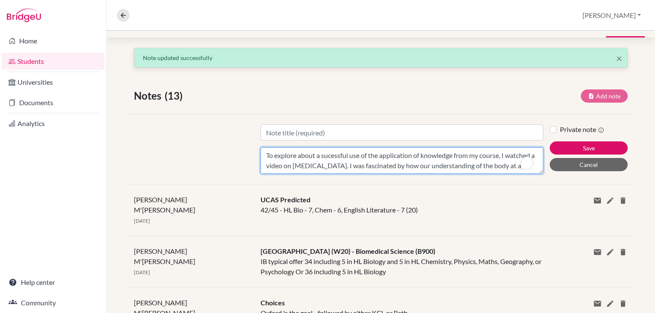
scroll to position [17, 0]
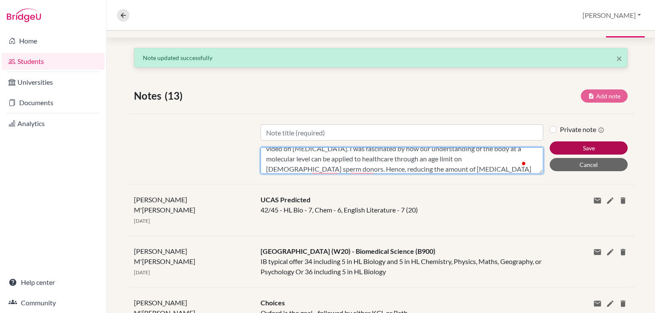
type textarea "To explore about a sucessful use of the application of knowledge from my course…"
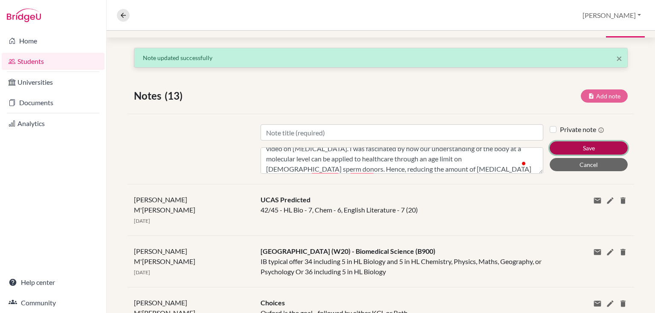
drag, startPoint x: 592, startPoint y: 143, endPoint x: 562, endPoint y: 144, distance: 30.3
click at [591, 143] on button "Save" at bounding box center [589, 148] width 78 height 13
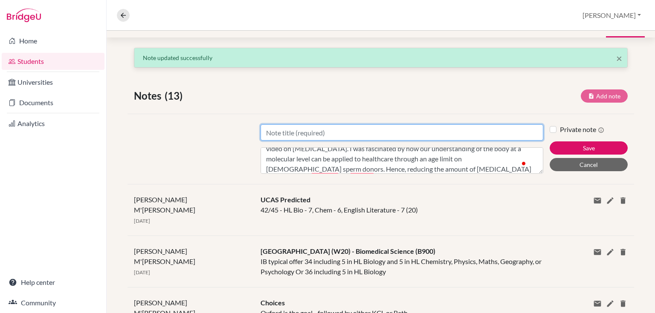
click at [283, 125] on input "Title" at bounding box center [402, 133] width 283 height 16
type input "ps"
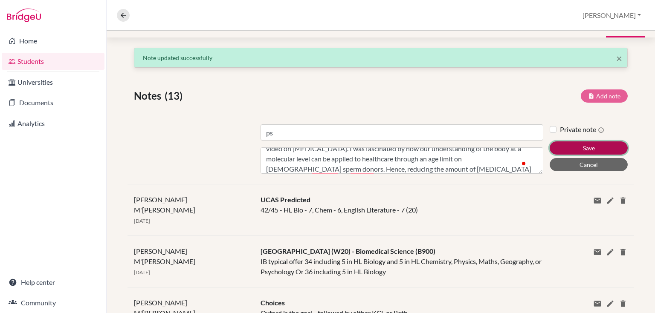
click at [557, 143] on button "Save" at bounding box center [589, 148] width 78 height 13
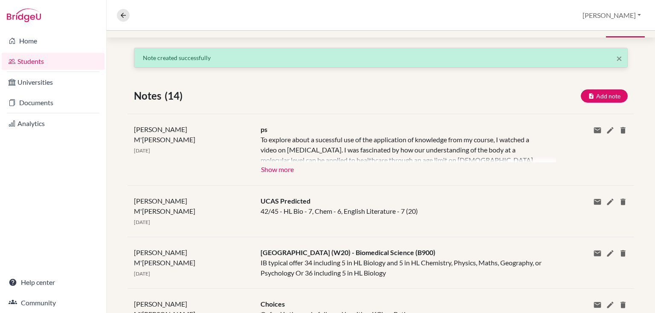
scroll to position [0, 0]
click at [270, 175] on div "[PERSON_NAME] M'[PERSON_NAME] [DATE] ps To explore about a sucessful use of the…" at bounding box center [381, 150] width 507 height 72
click at [266, 172] on button "Show more" at bounding box center [278, 168] width 34 height 13
